Goal: Check status

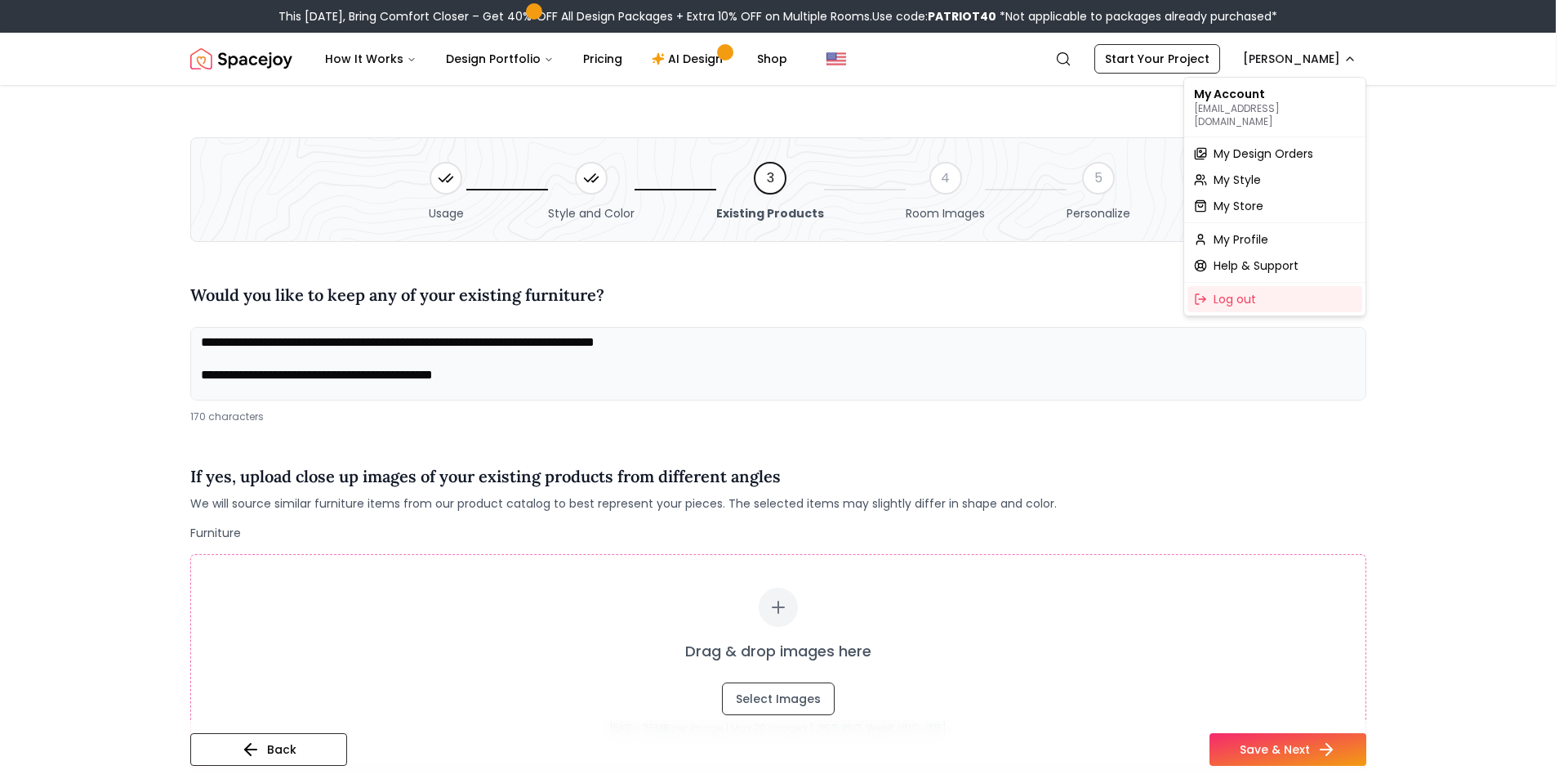
click at [1255, 146] on span "My Design Orders" at bounding box center [1263, 154] width 99 height 17
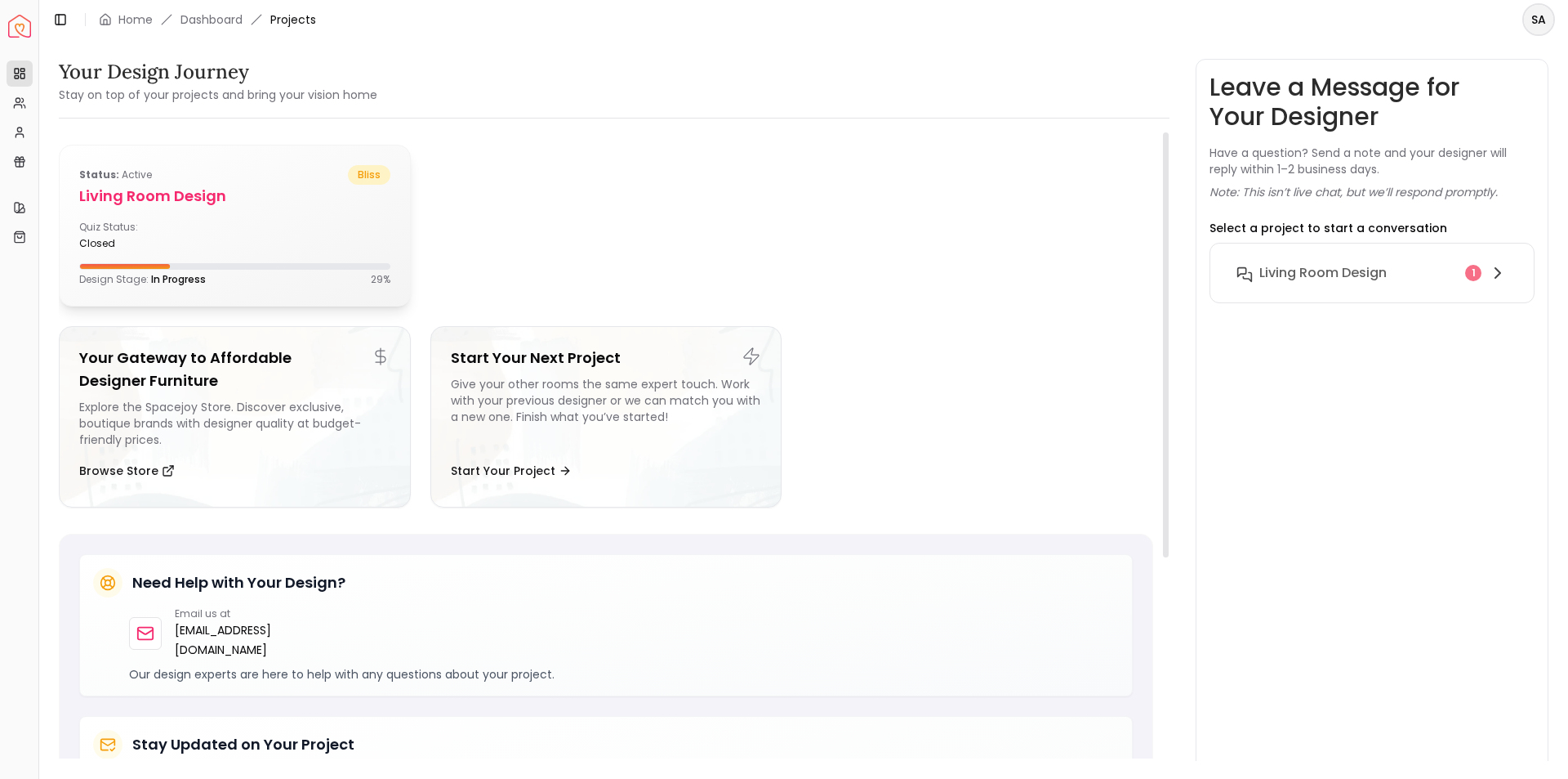
click at [299, 216] on div "Status: active bliss Living Room design Quiz Status: closed Design Stage: In Pr…" at bounding box center [235, 226] width 350 height 161
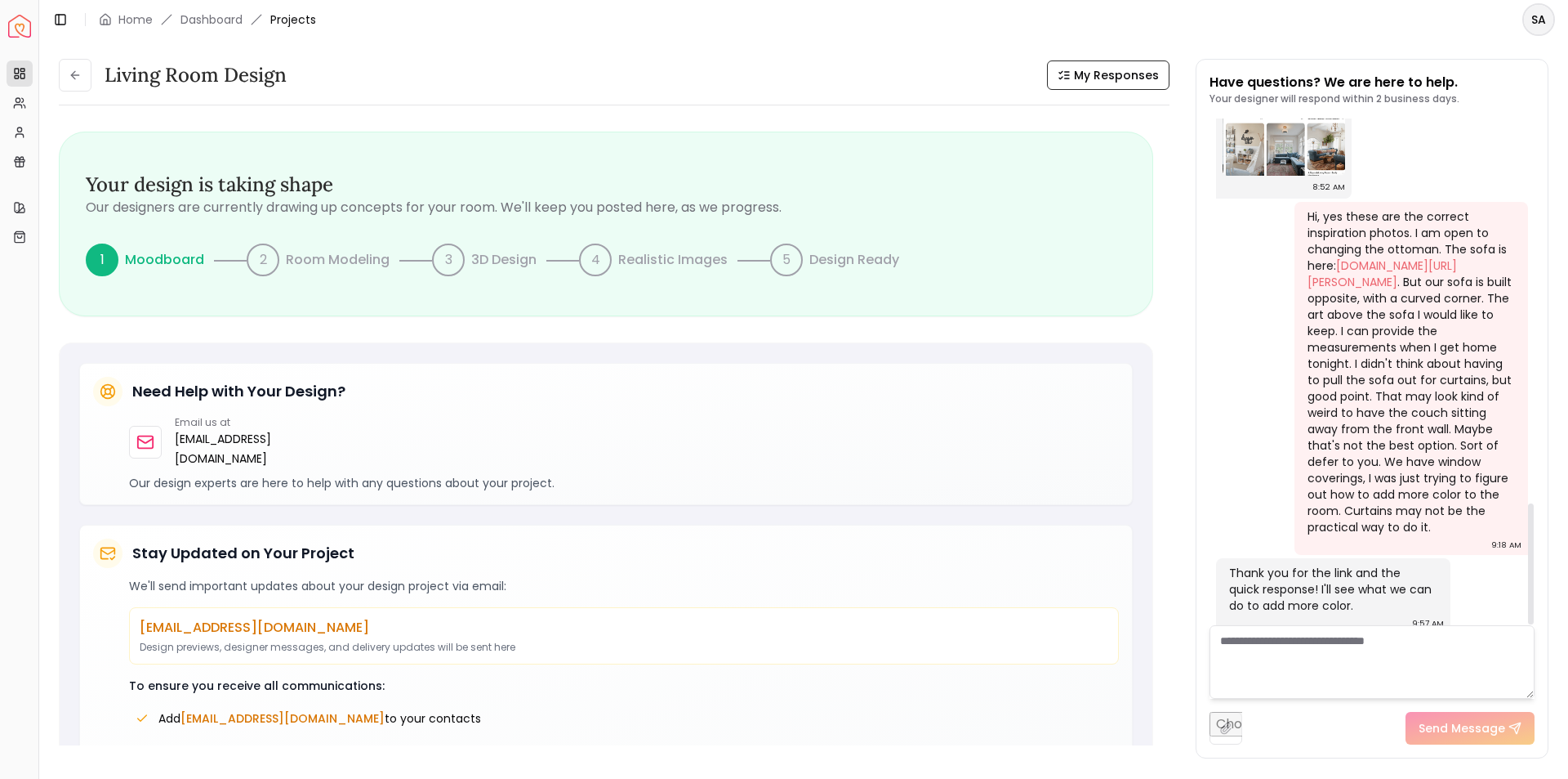
click at [1340, 572] on div "Thank you for the link and the quick response! I'll see what we can do to add m…" at bounding box center [1332, 589] width 205 height 49
